Goal: Navigation & Orientation: Find specific page/section

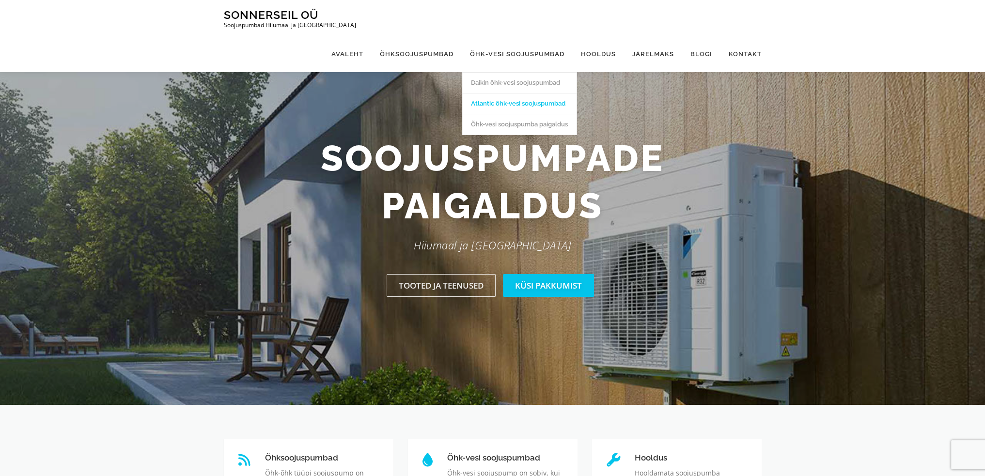
click at [501, 93] on link "Atlantic õhk-vesi soojuspumbad" at bounding box center [519, 103] width 114 height 21
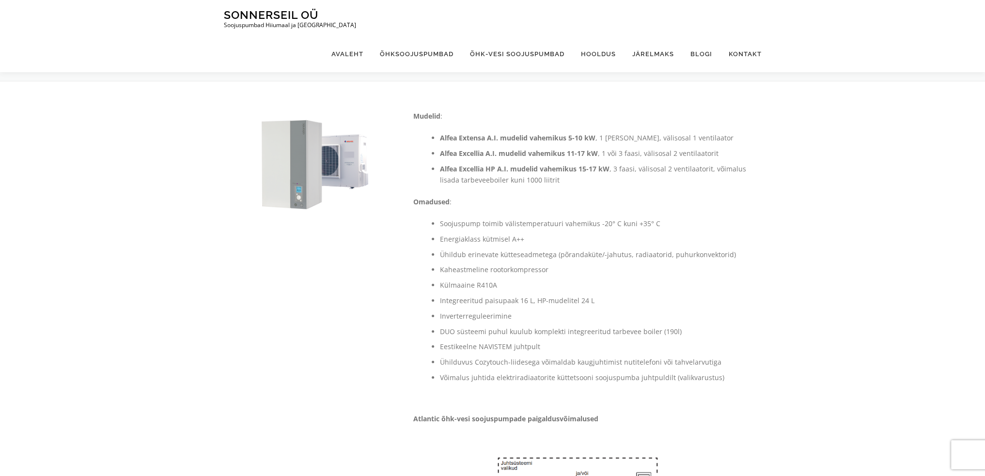
drag, startPoint x: 246, startPoint y: 15, endPoint x: 385, endPoint y: 29, distance: 139.7
click at [246, 15] on link "Sonnerseil OÜ" at bounding box center [271, 14] width 94 height 13
